Goal: Task Accomplishment & Management: Complete application form

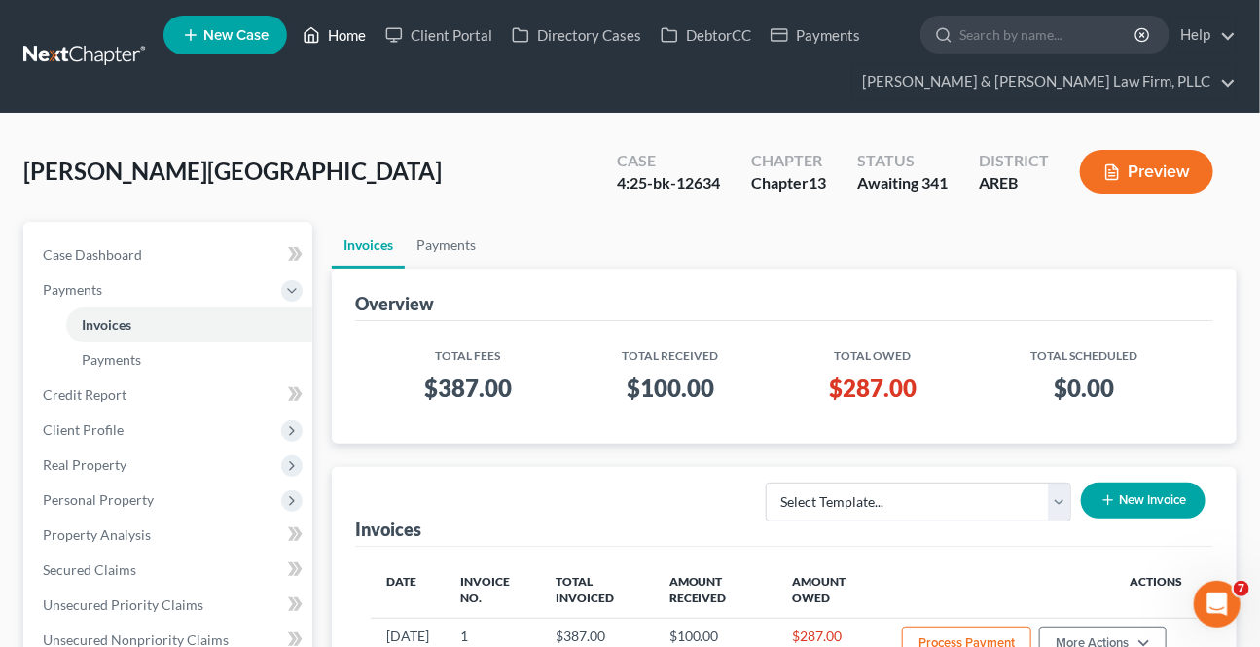
click at [335, 36] on link "Home" at bounding box center [334, 35] width 83 height 35
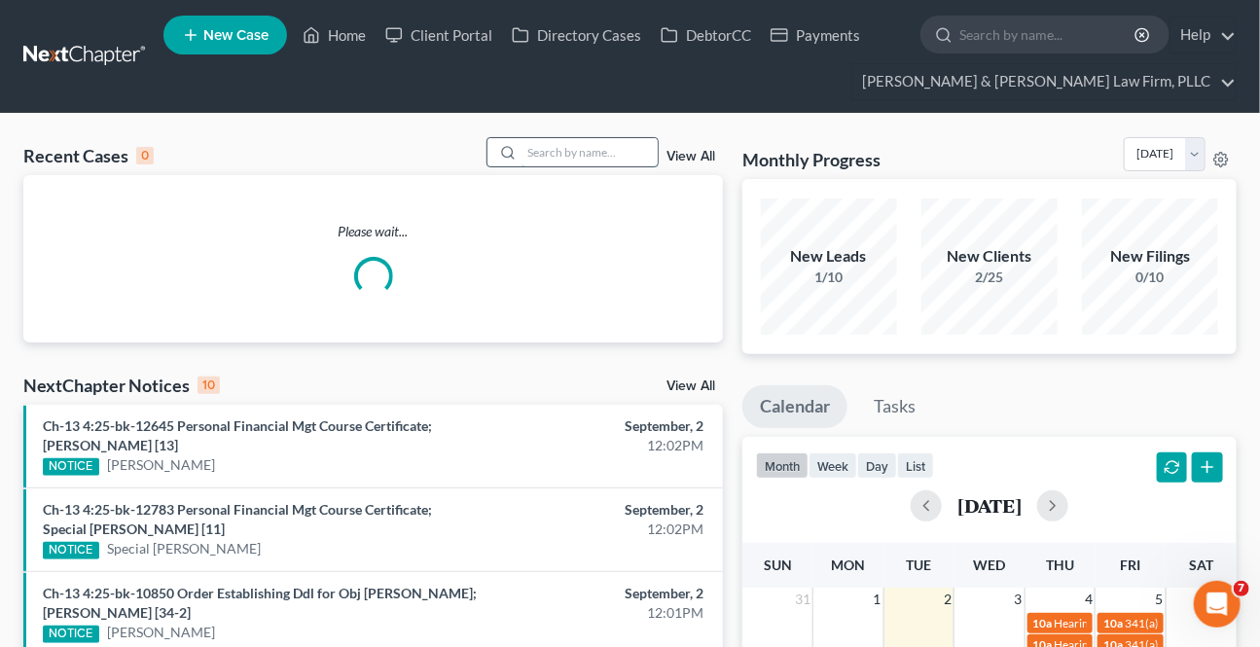
click at [567, 142] on input "search" at bounding box center [590, 152] width 136 height 28
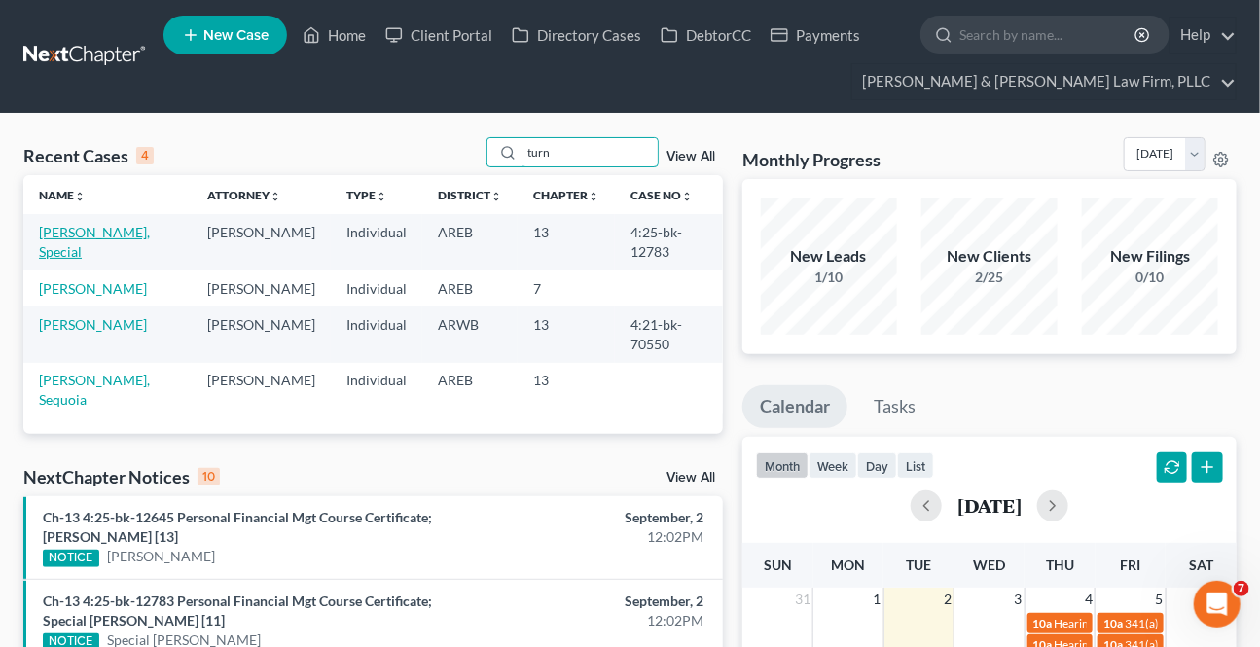
type input "turn"
click at [97, 235] on link "[PERSON_NAME], Special" at bounding box center [94, 242] width 111 height 36
select select "0"
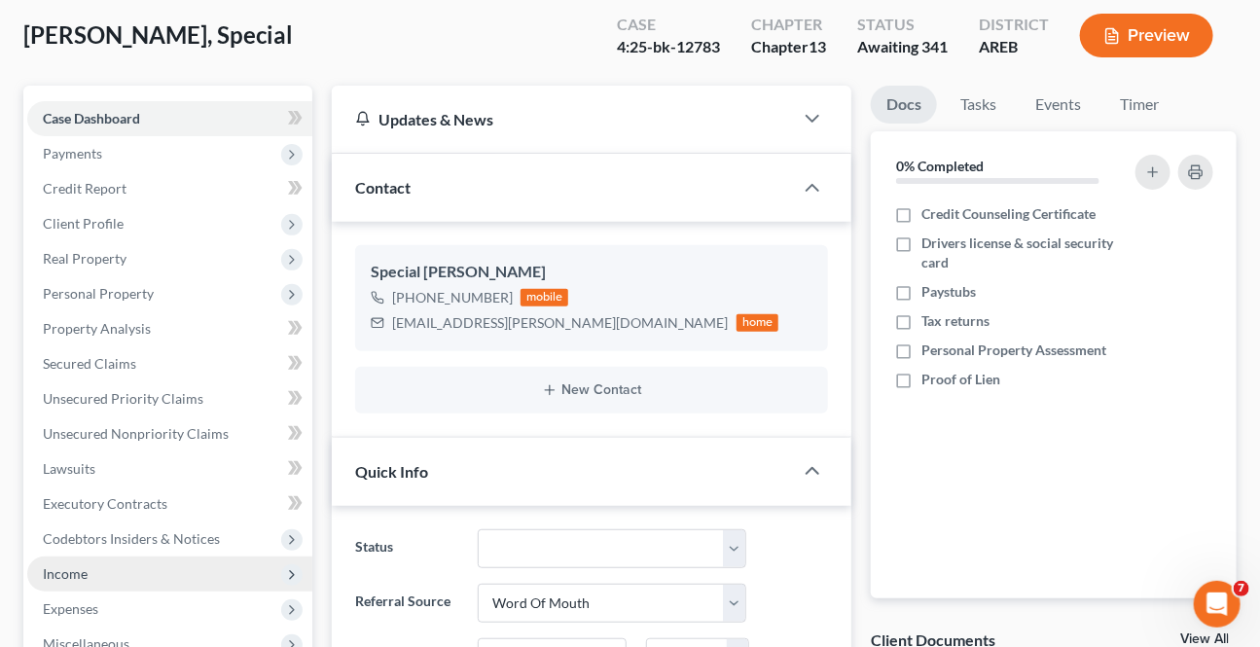
scroll to position [176, 0]
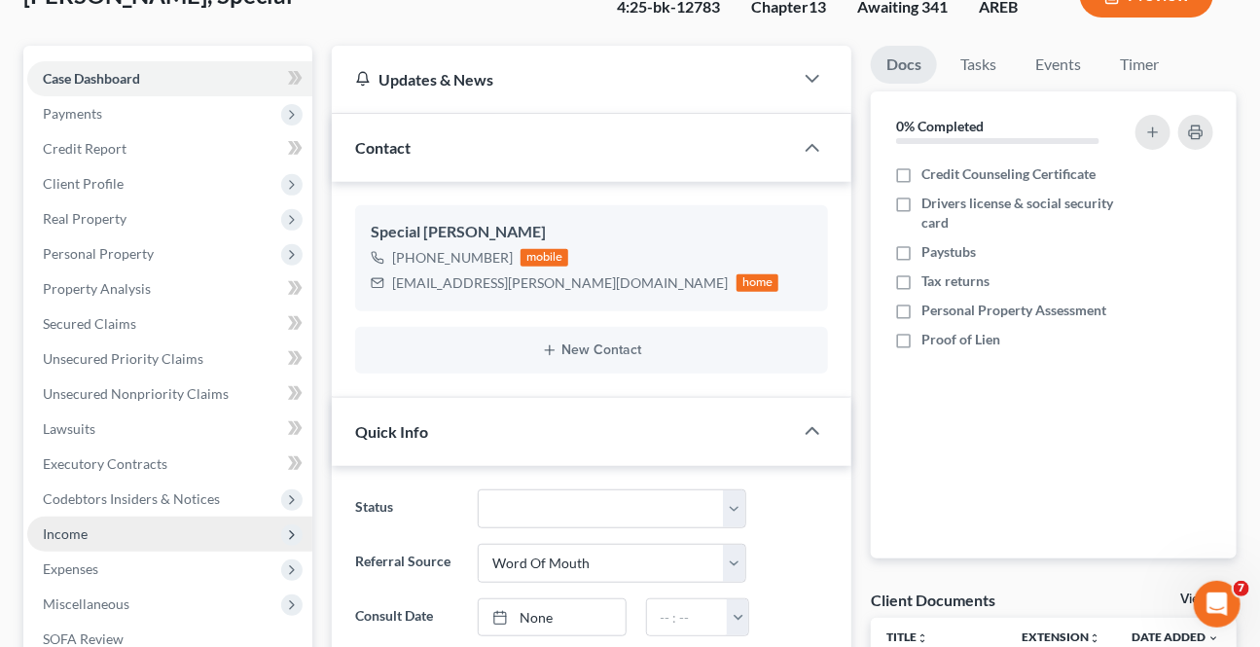
click at [86, 535] on span "Income" at bounding box center [65, 533] width 45 height 17
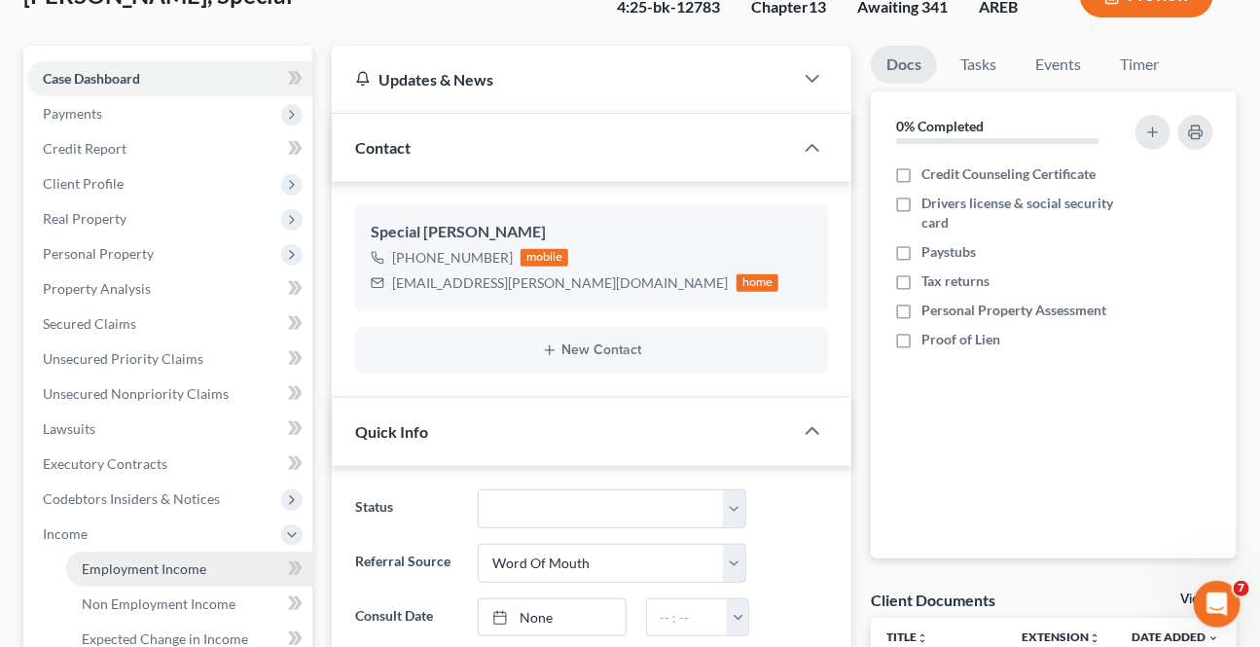
click at [133, 575] on link "Employment Income" at bounding box center [189, 569] width 246 height 35
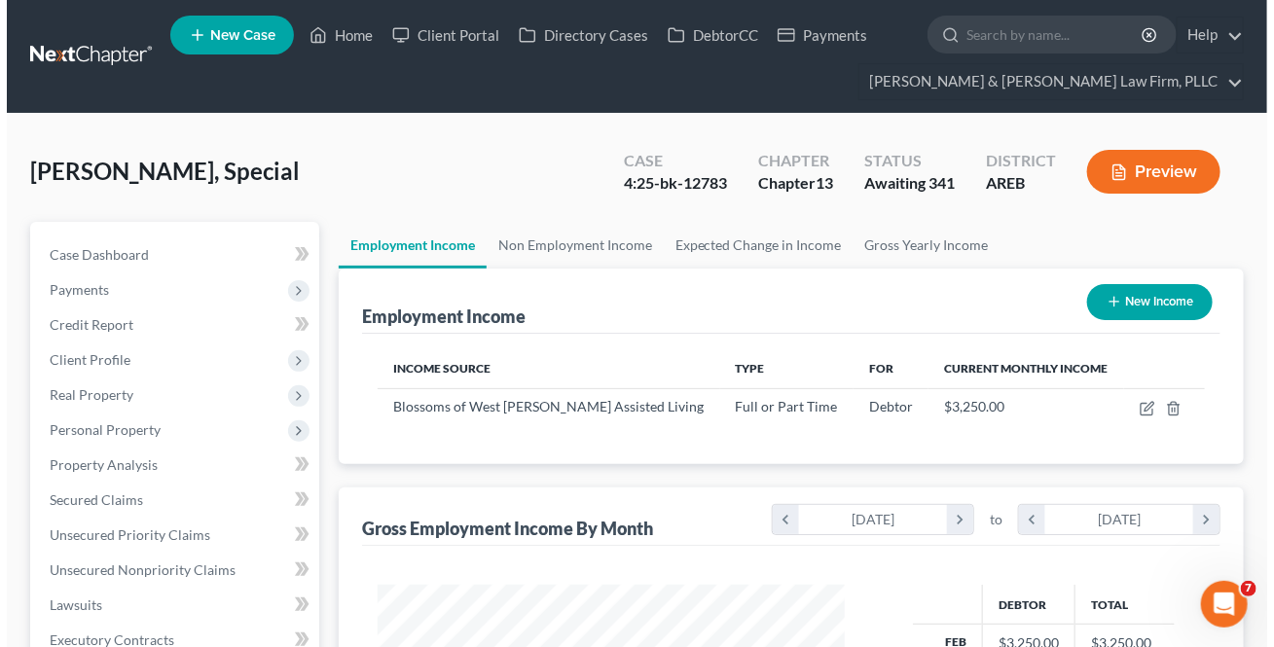
scroll to position [348, 506]
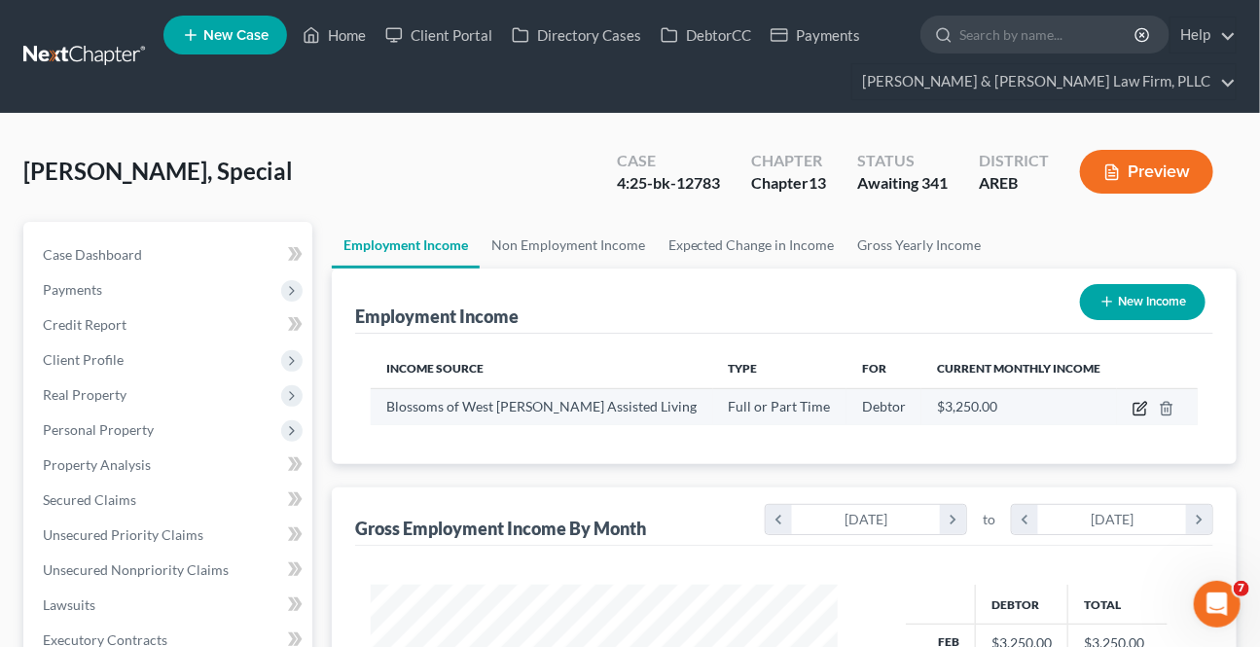
click at [1135, 410] on icon "button" at bounding box center [1141, 409] width 16 height 16
select select "0"
select select "2"
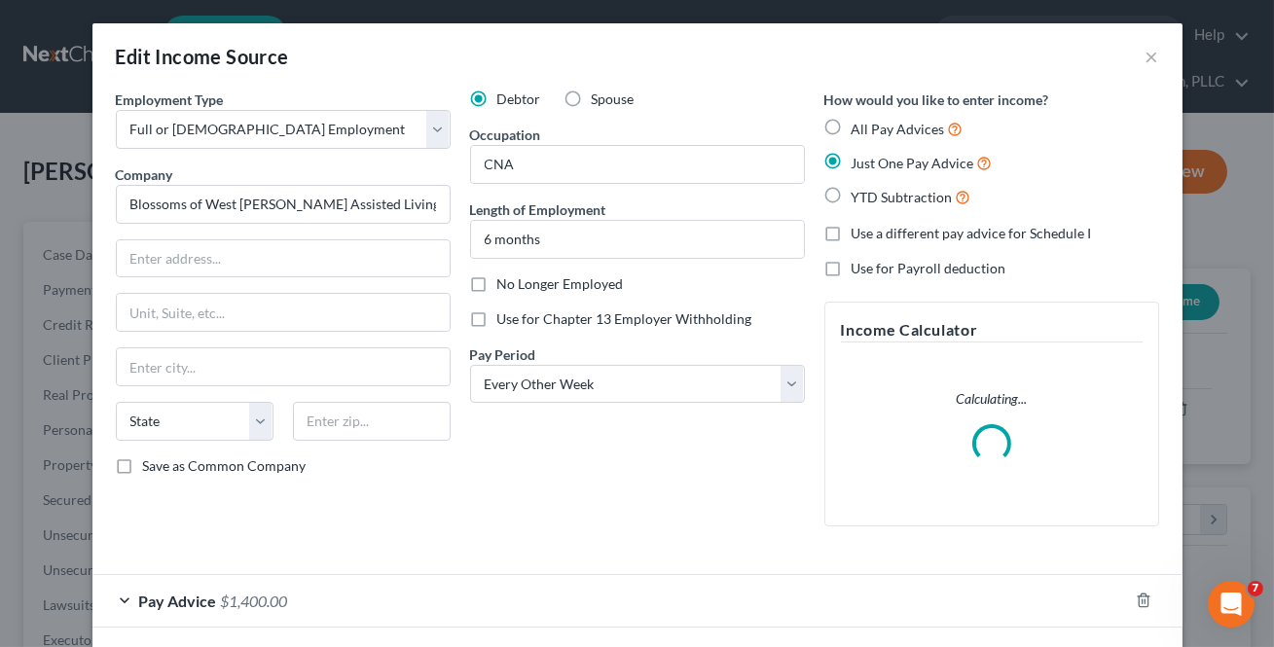
scroll to position [348, 511]
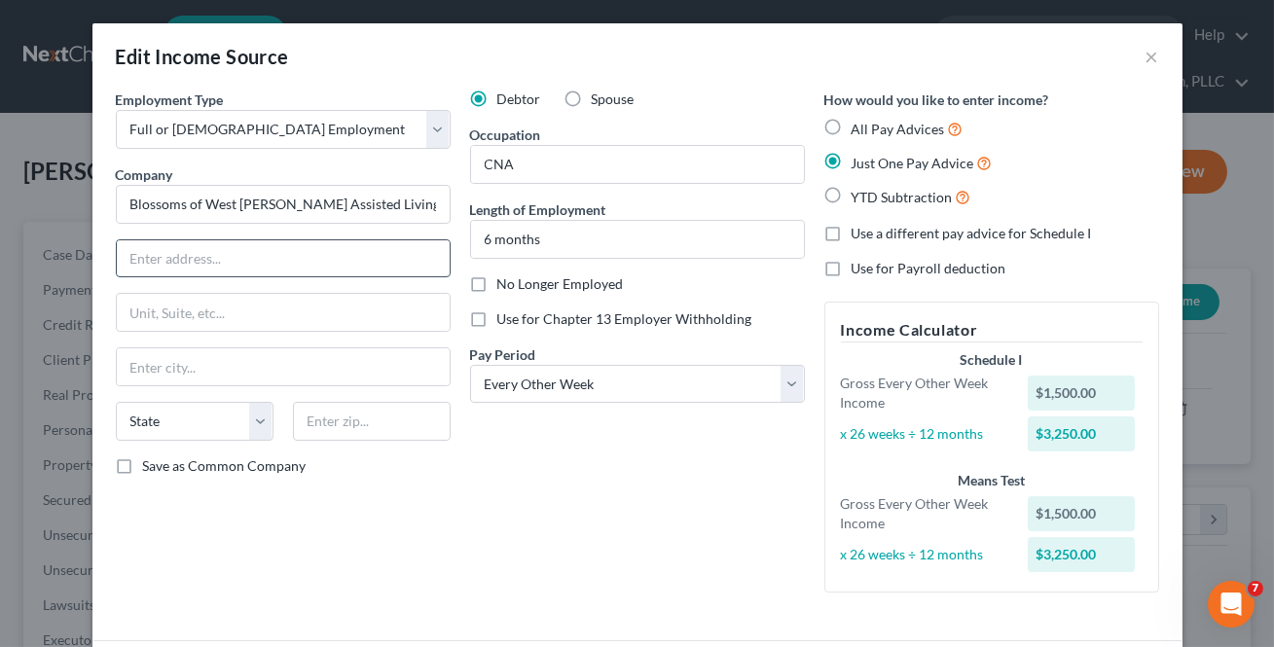
click at [165, 266] on input "text" at bounding box center [283, 258] width 333 height 37
type input "[STREET_ADDRESS][PERSON_NAME]"
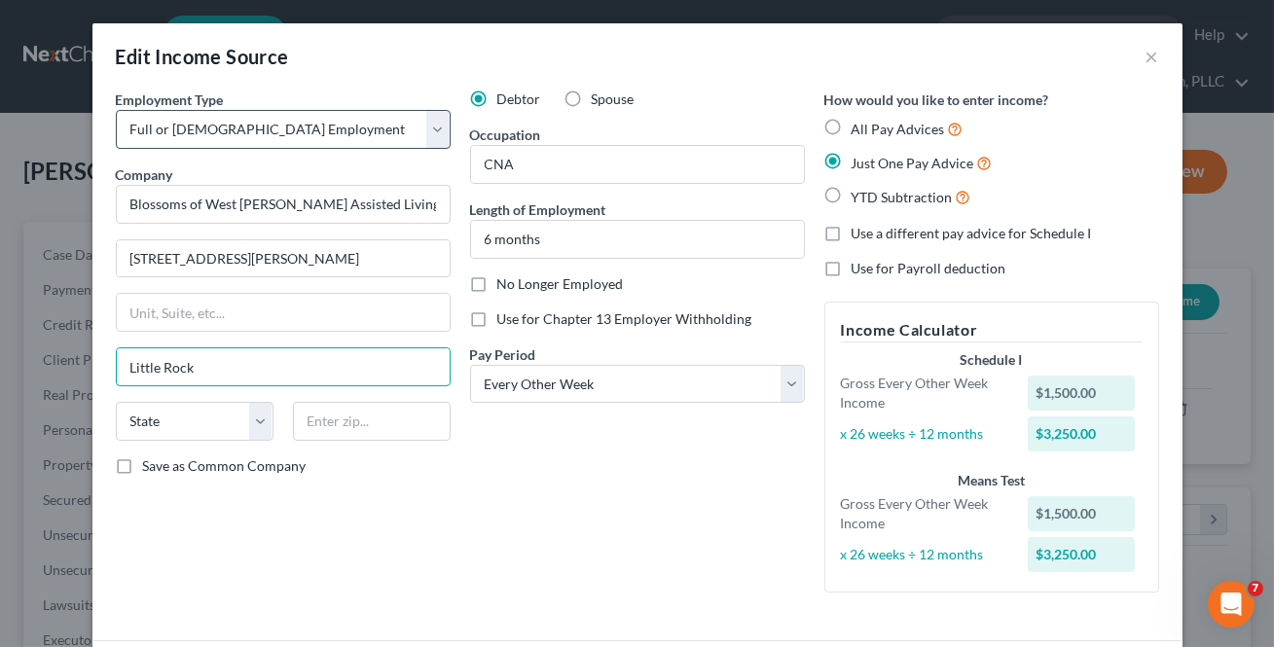
type input "Little Rock"
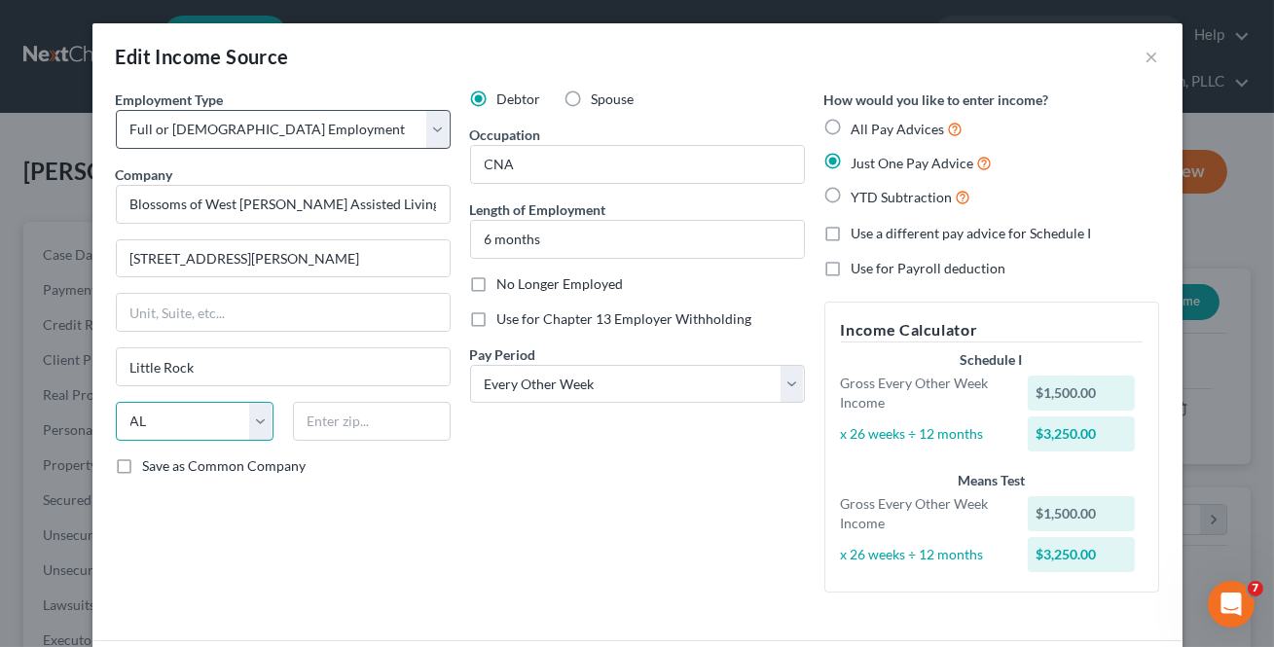
select select "2"
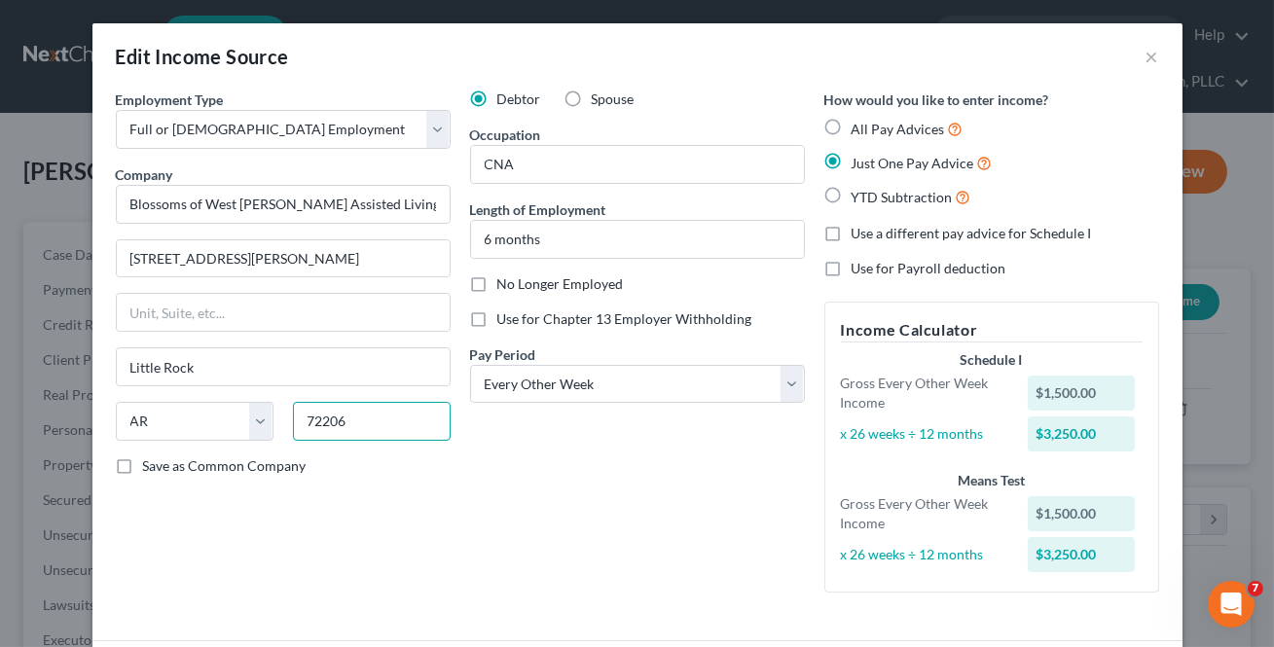
type input "72206"
click at [143, 470] on label "Save as Common Company" at bounding box center [224, 465] width 163 height 19
click at [151, 469] on input "Save as Common Company" at bounding box center [157, 462] width 13 height 13
checkbox input "true"
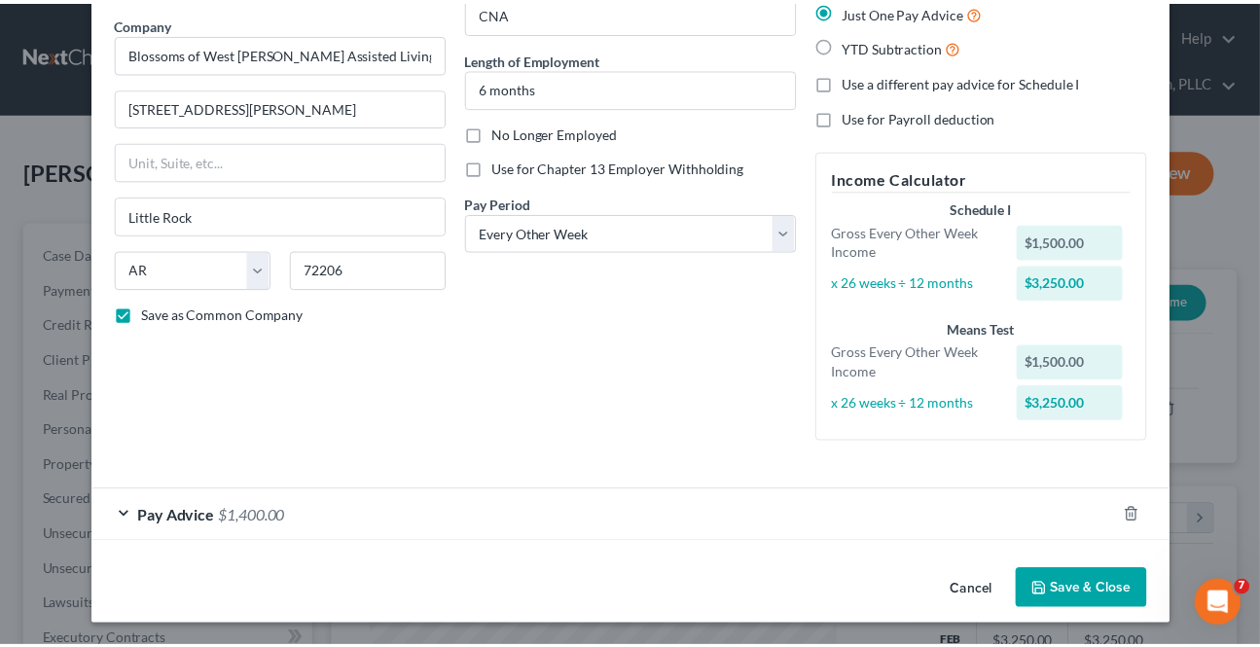
scroll to position [153, 0]
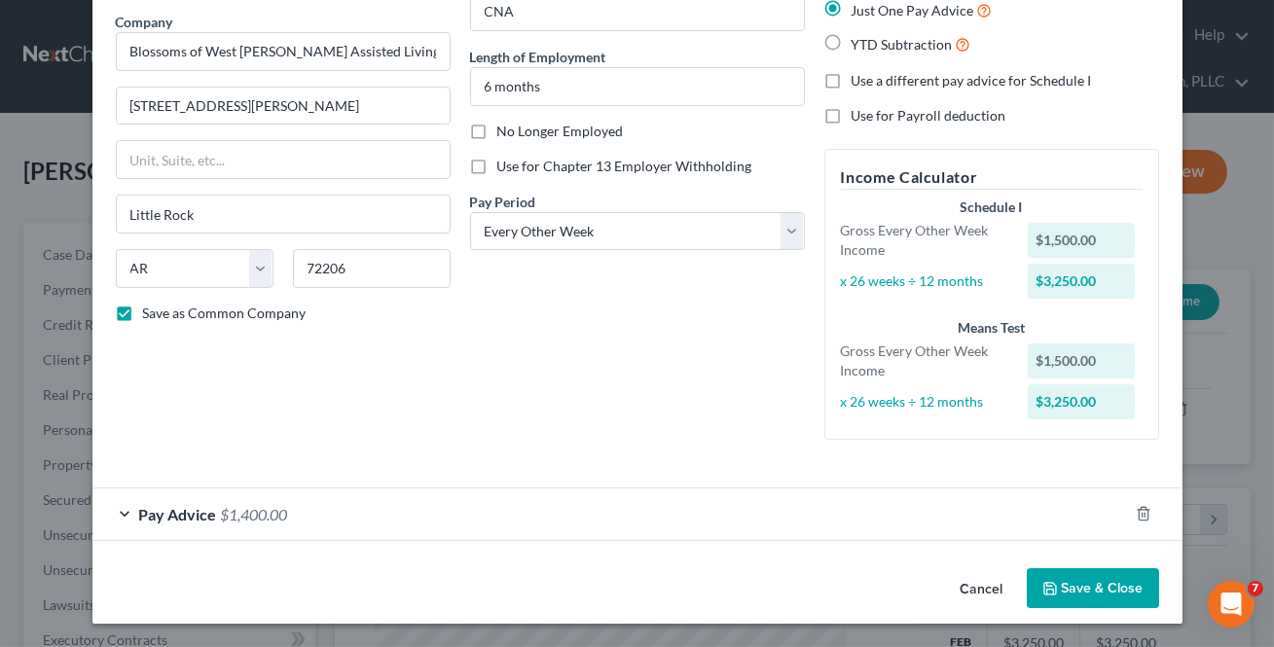
click at [1090, 584] on button "Save & Close" at bounding box center [1093, 588] width 132 height 41
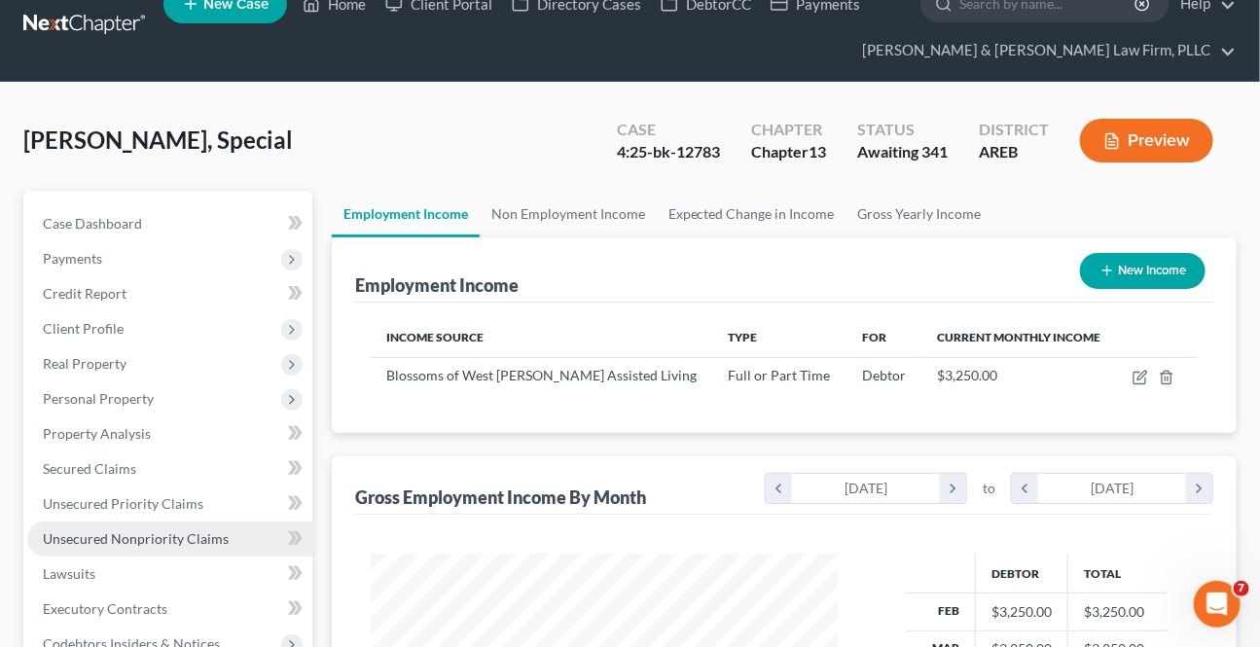
scroll to position [88, 0]
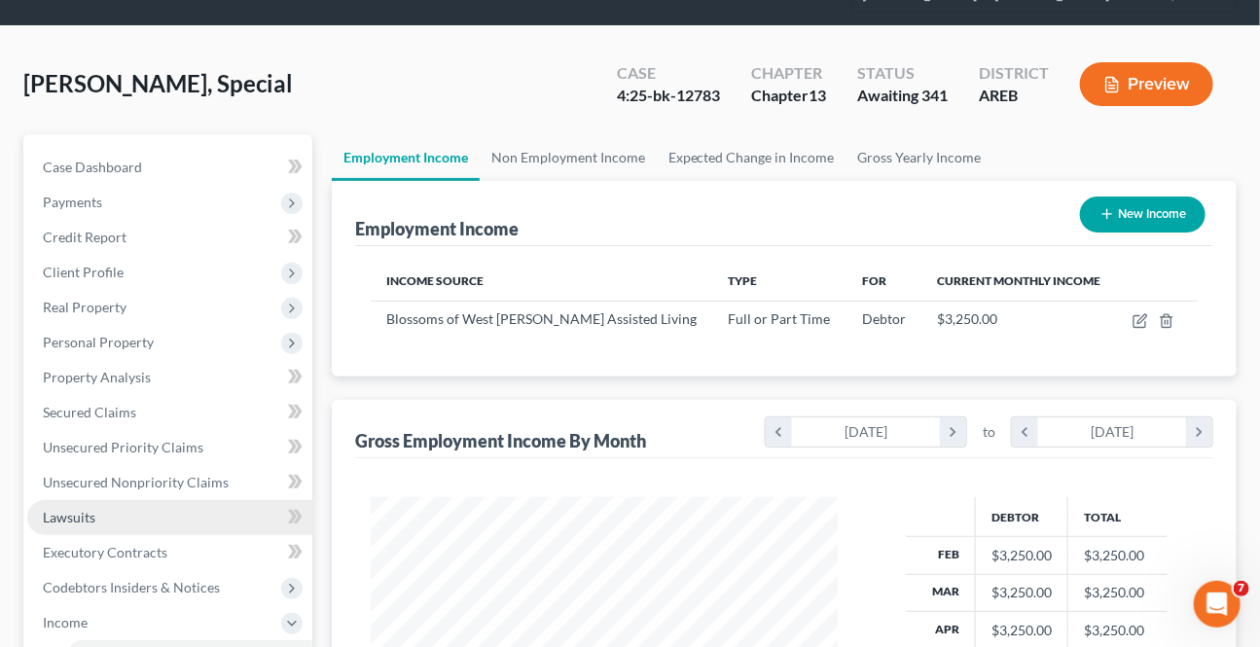
click at [71, 526] on link "Lawsuits" at bounding box center [169, 517] width 285 height 35
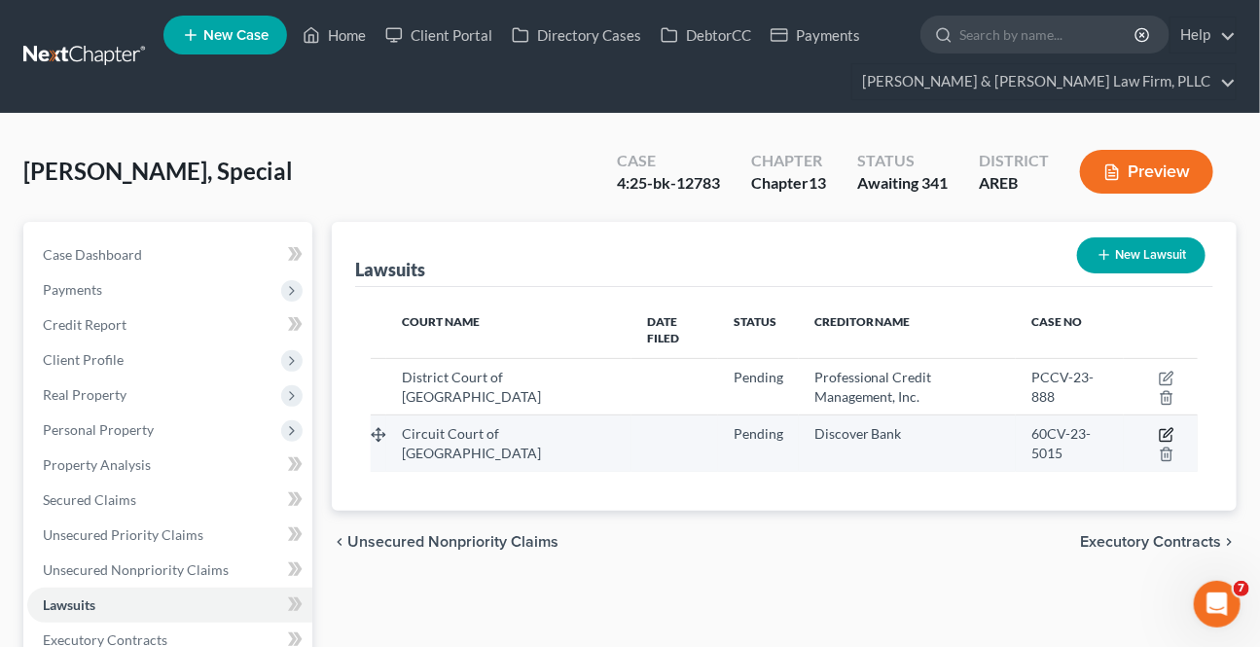
click at [1170, 427] on icon "button" at bounding box center [1167, 435] width 16 height 16
select select "2"
select select "0"
select select "4"
select select "37"
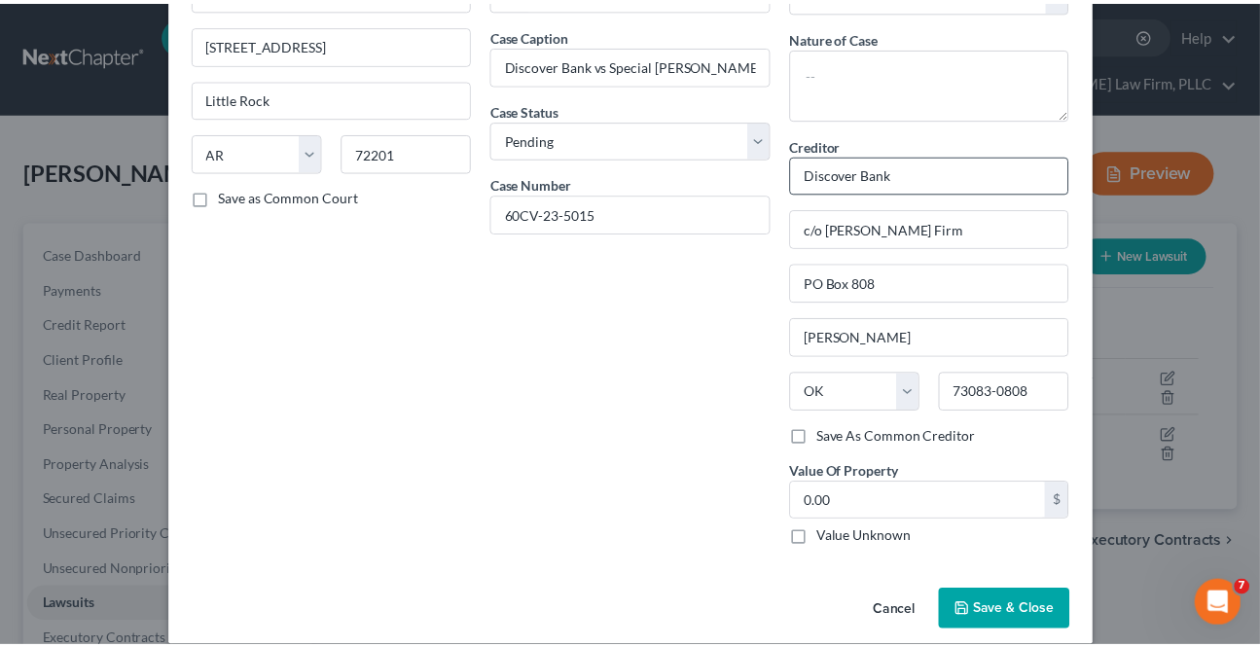
scroll to position [161, 0]
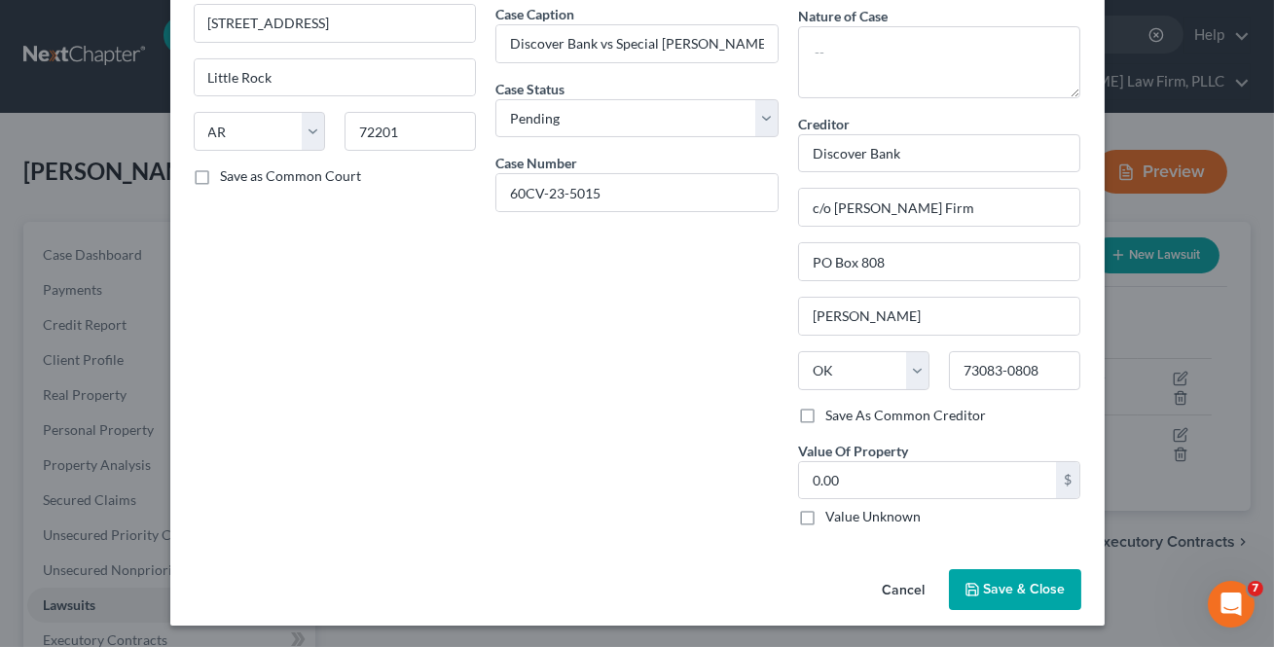
click at [1005, 574] on button "Save & Close" at bounding box center [1015, 589] width 132 height 41
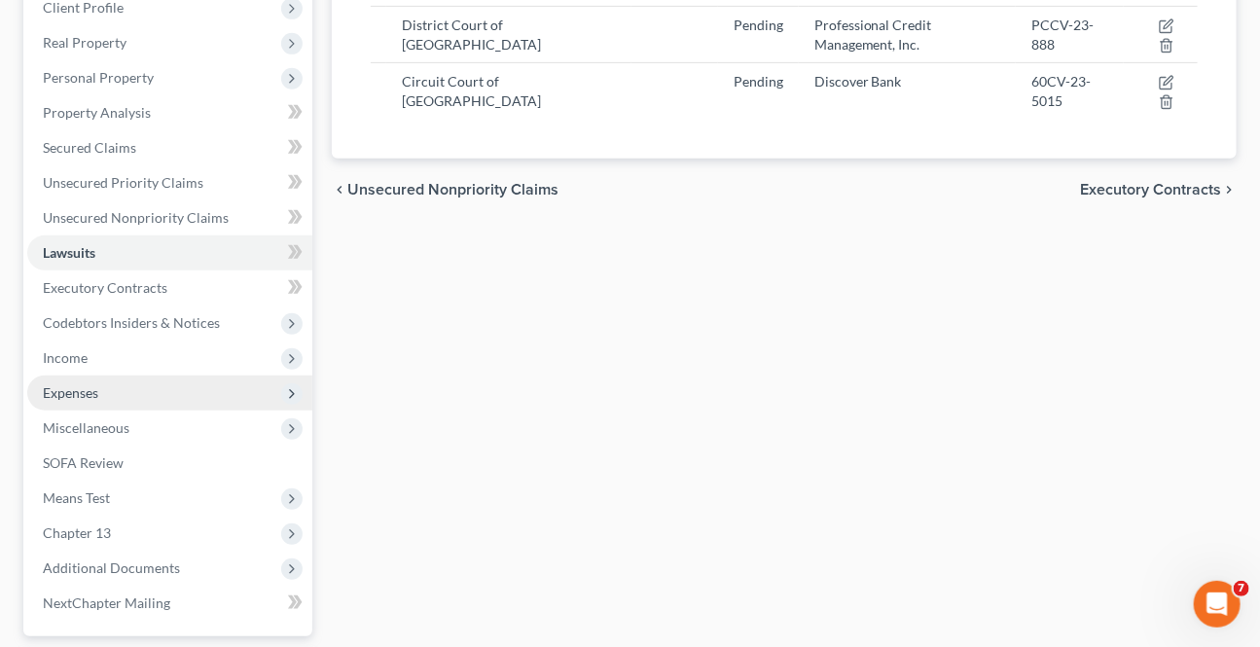
scroll to position [353, 0]
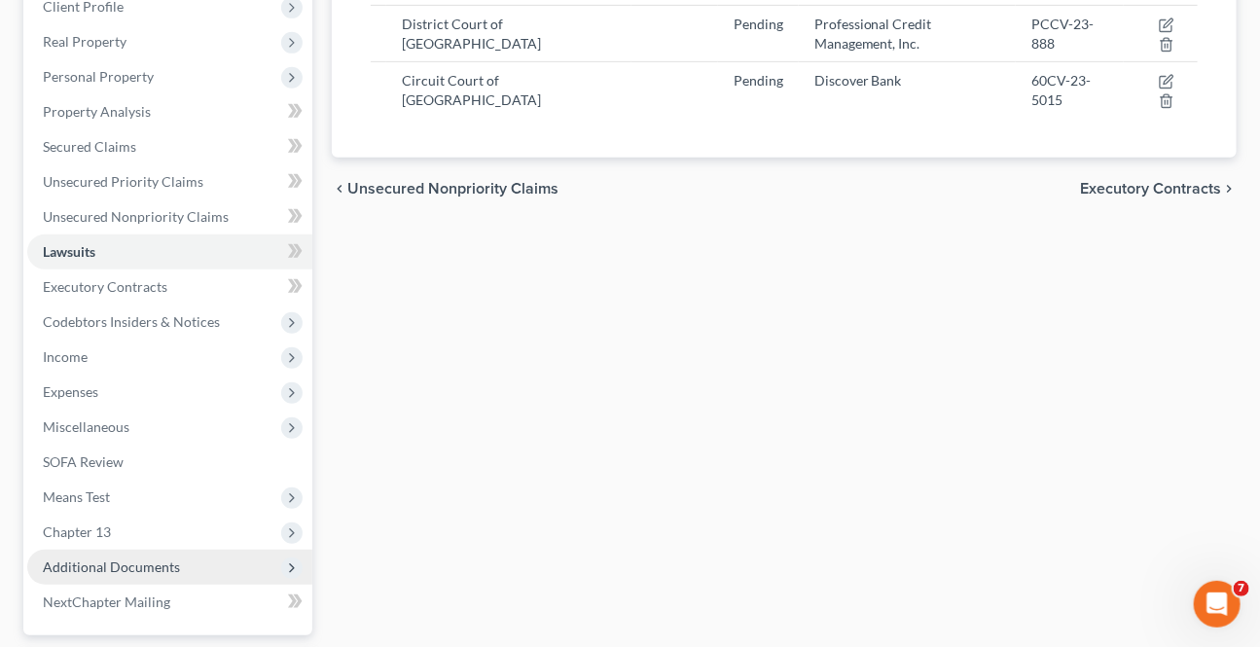
click at [126, 561] on span "Additional Documents" at bounding box center [111, 567] width 137 height 17
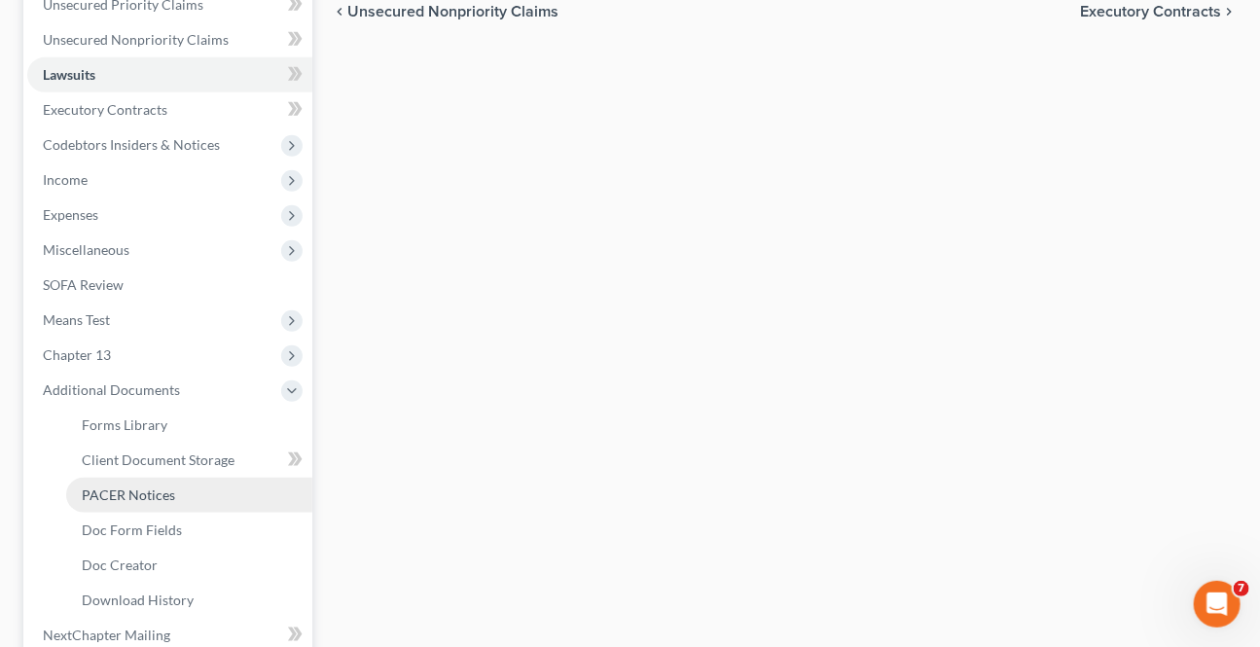
click at [99, 500] on span "PACER Notices" at bounding box center [128, 495] width 93 height 17
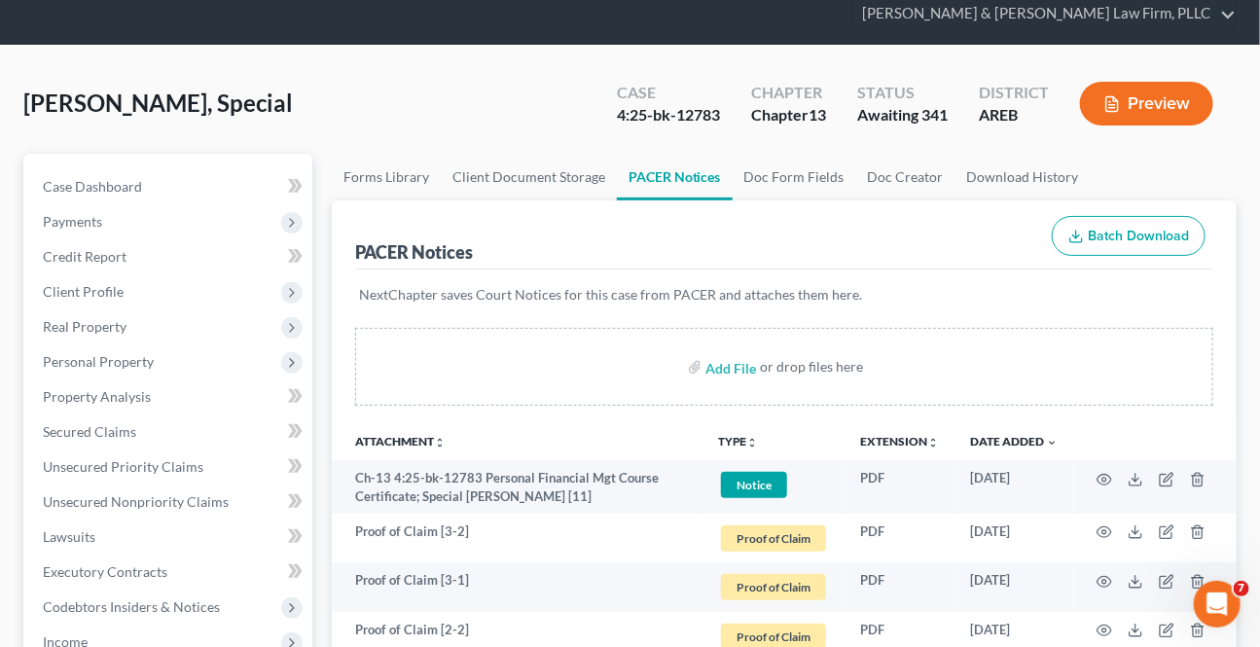
scroll to position [176, 0]
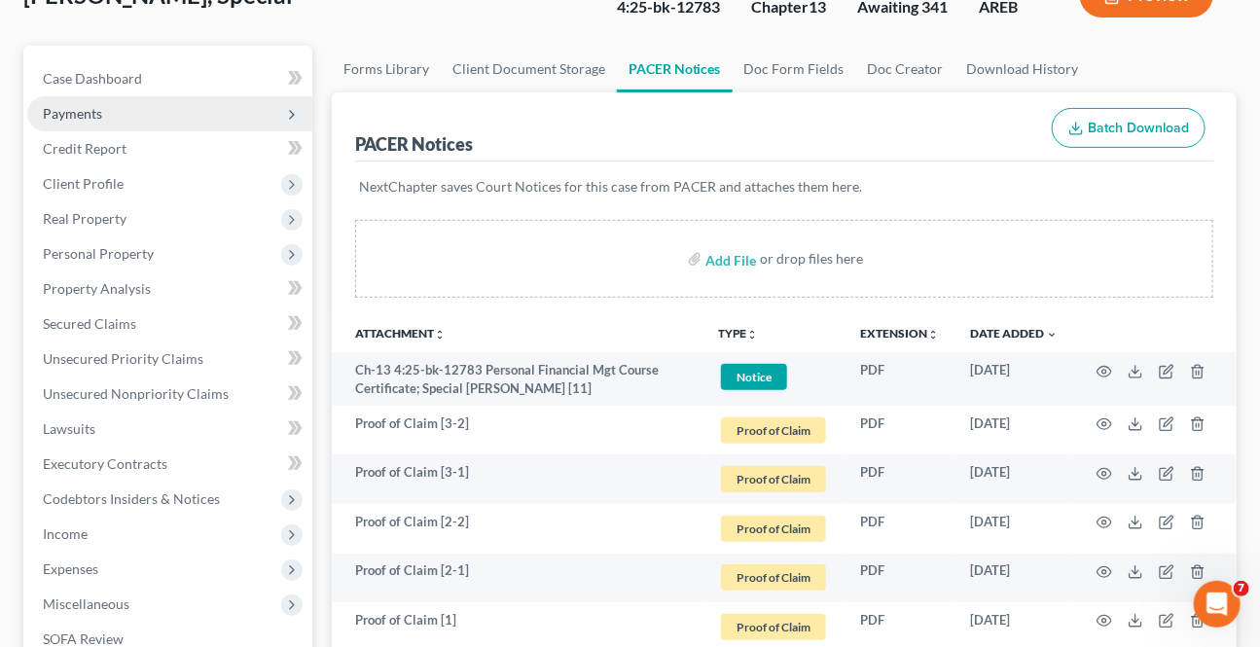
click at [114, 116] on span "Payments" at bounding box center [169, 113] width 285 height 35
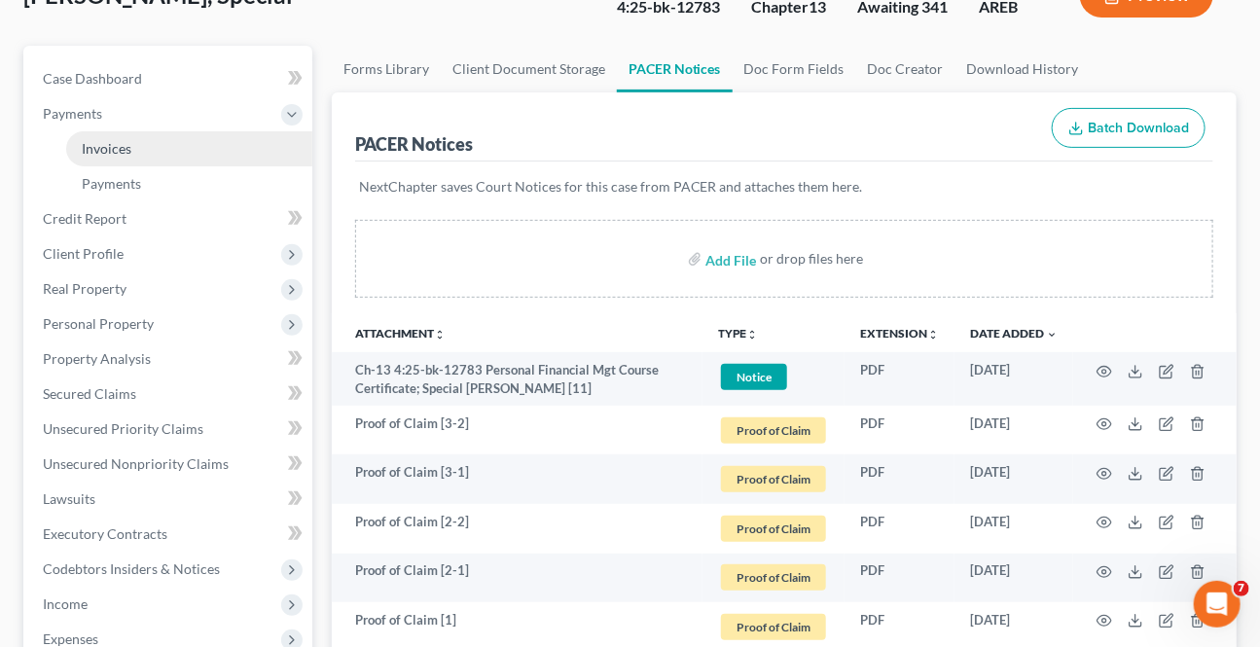
click at [114, 149] on span "Invoices" at bounding box center [107, 148] width 50 height 17
